Goal: Entertainment & Leisure: Consume media (video, audio)

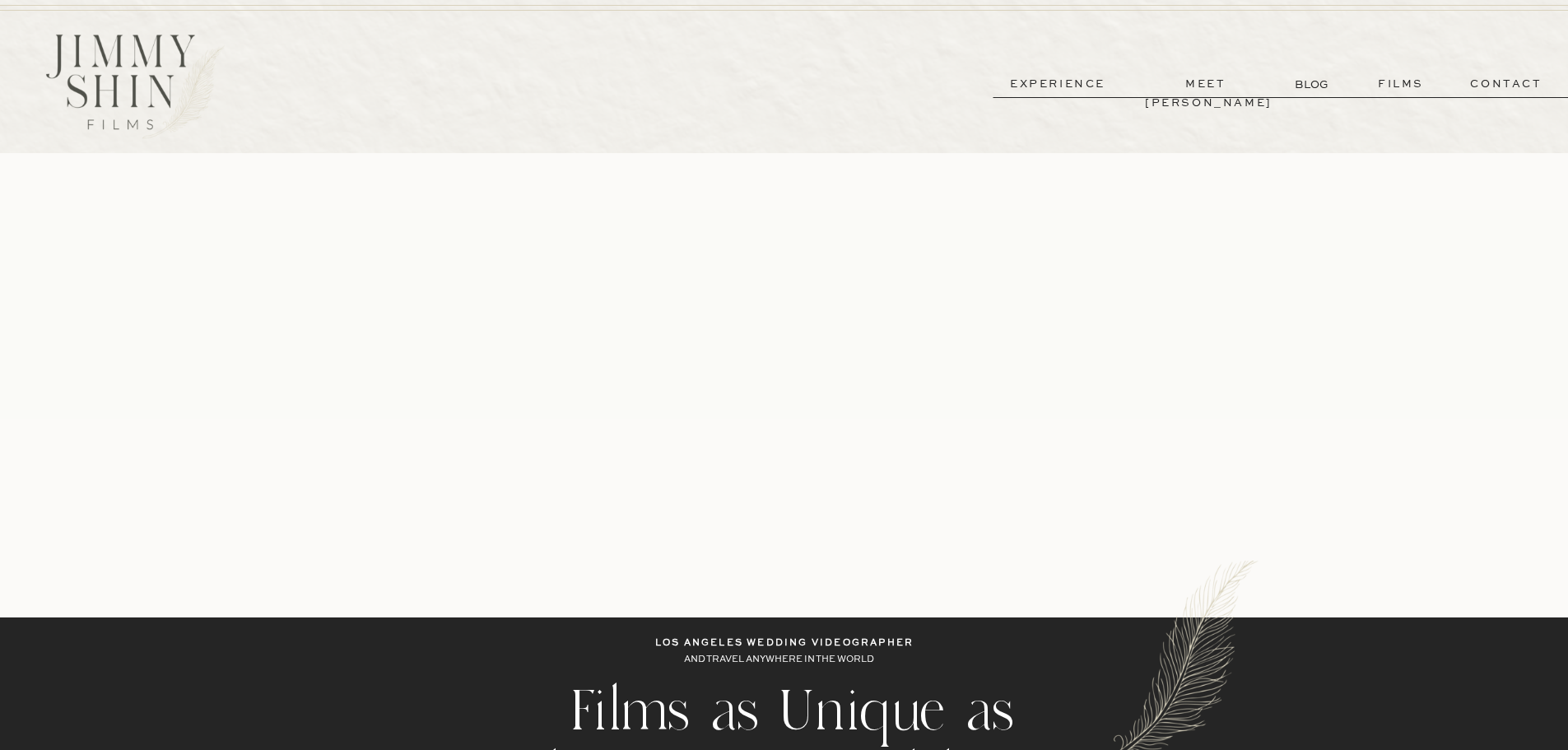
click at [1401, 75] on p "films" at bounding box center [1400, 84] width 81 height 19
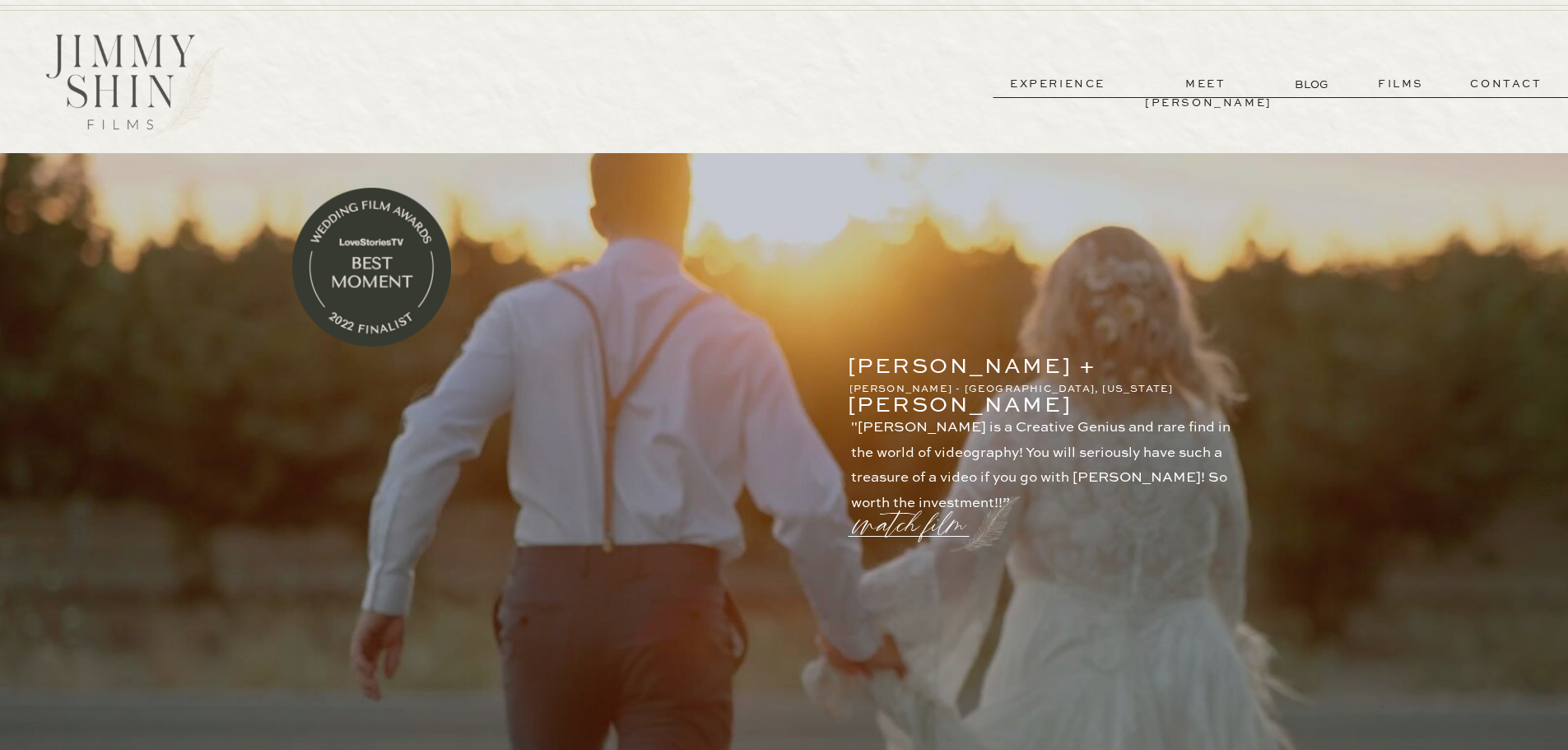
click at [958, 537] on line at bounding box center [908, 537] width 121 height 0
click at [945, 531] on p "watch film" at bounding box center [914, 514] width 118 height 62
click at [1175, 160] on icon at bounding box center [1179, 165] width 60 height 66
